Goal: Book appointment/travel/reservation

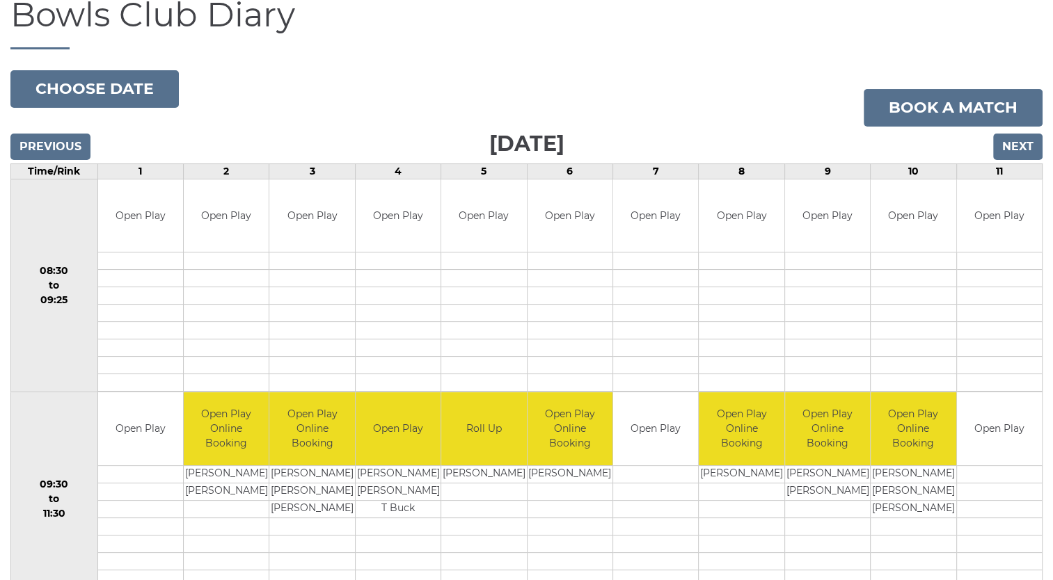
scroll to position [134, 0]
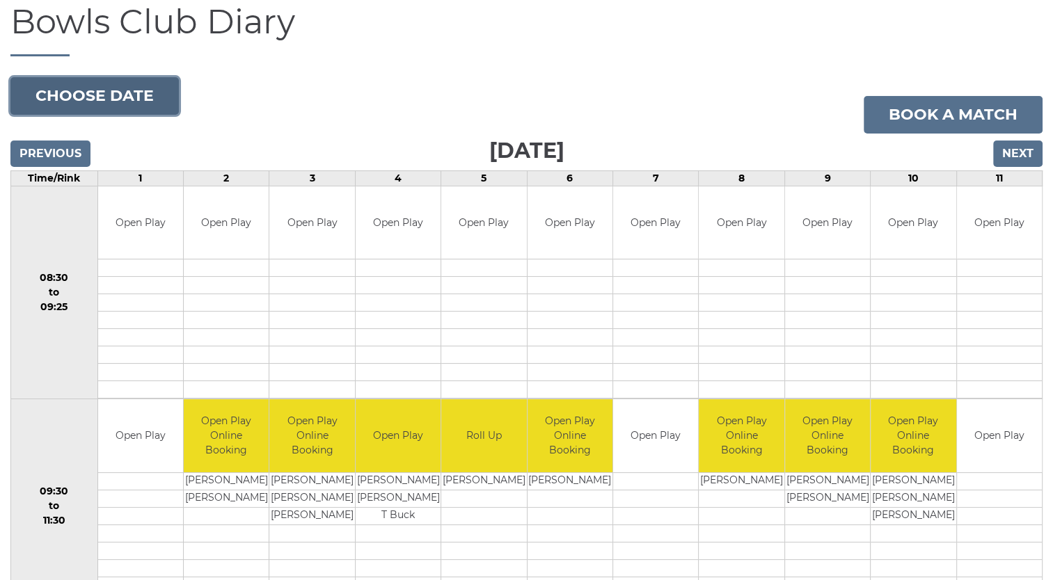
click at [132, 99] on button "Choose date" at bounding box center [94, 96] width 168 height 38
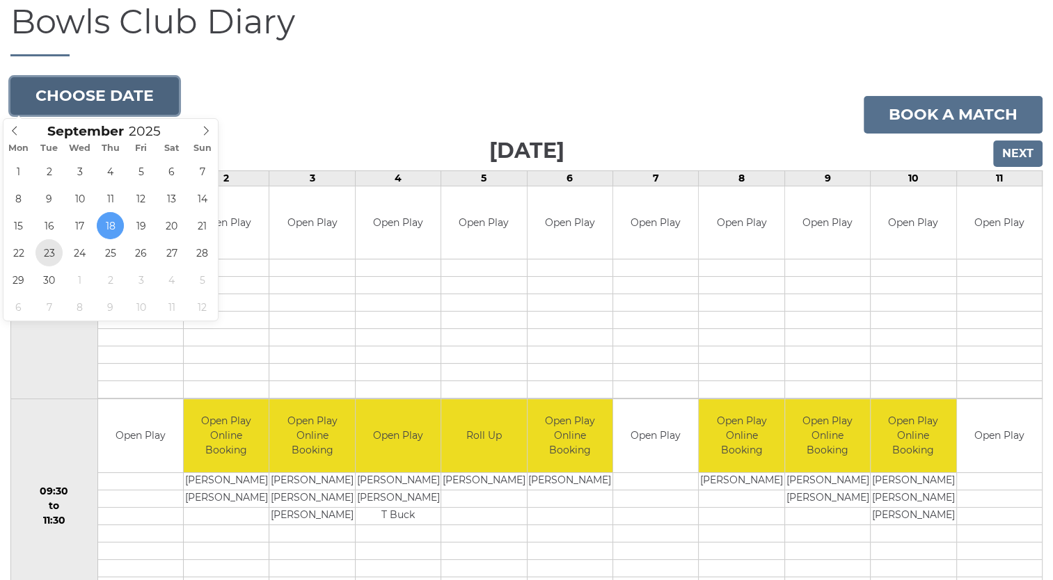
type input "[DATE]"
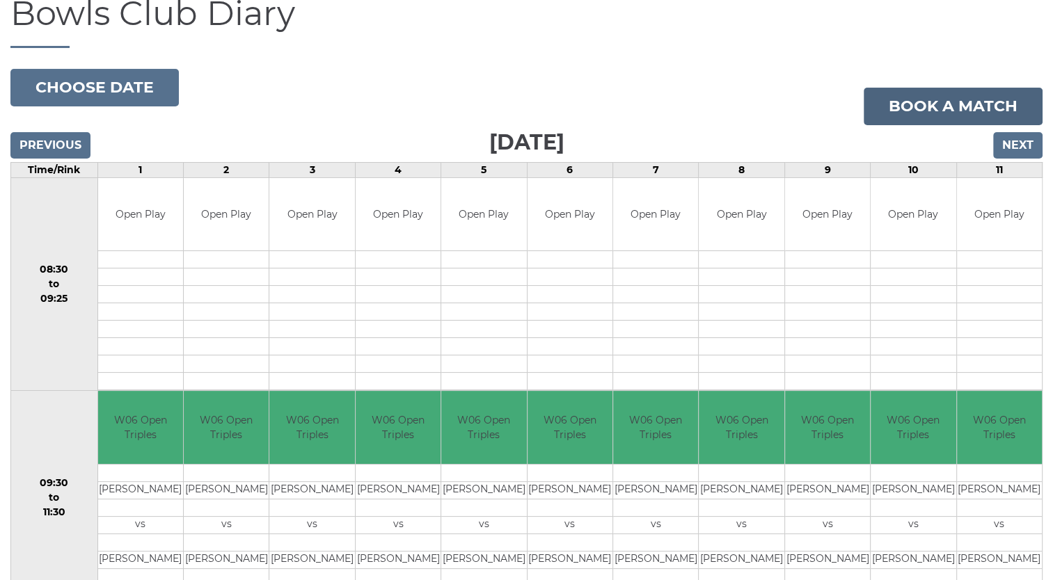
scroll to position [139, 0]
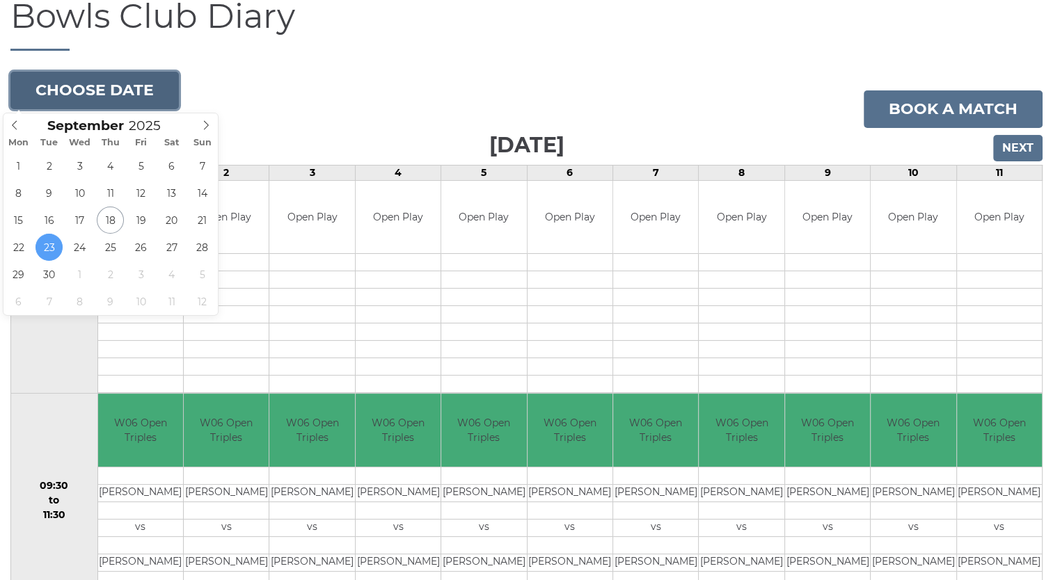
click at [97, 96] on button "Choose date" at bounding box center [94, 91] width 168 height 38
type input "2025-09-30"
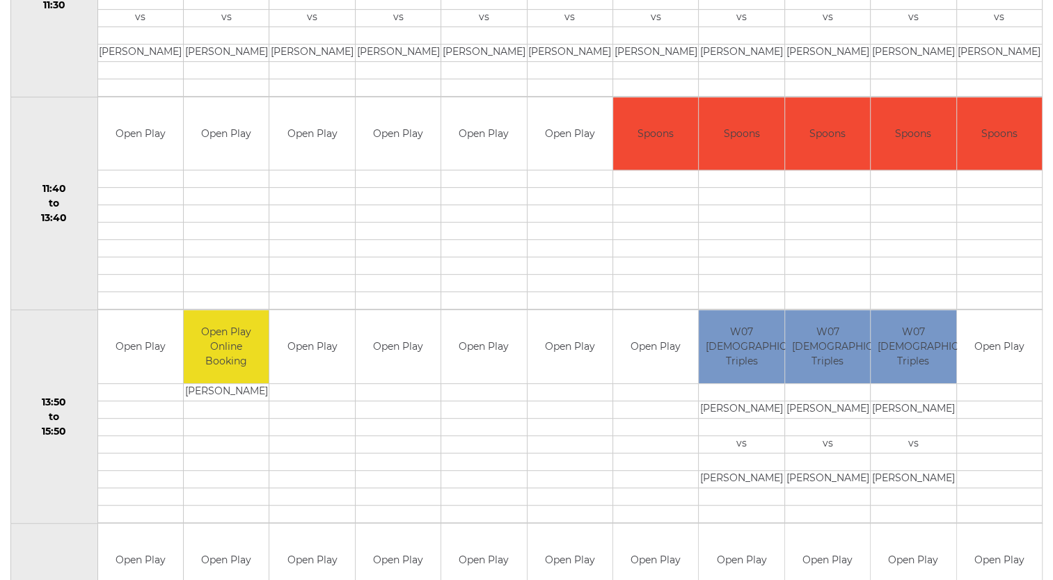
scroll to position [668, 0]
